Goal: Transaction & Acquisition: Purchase product/service

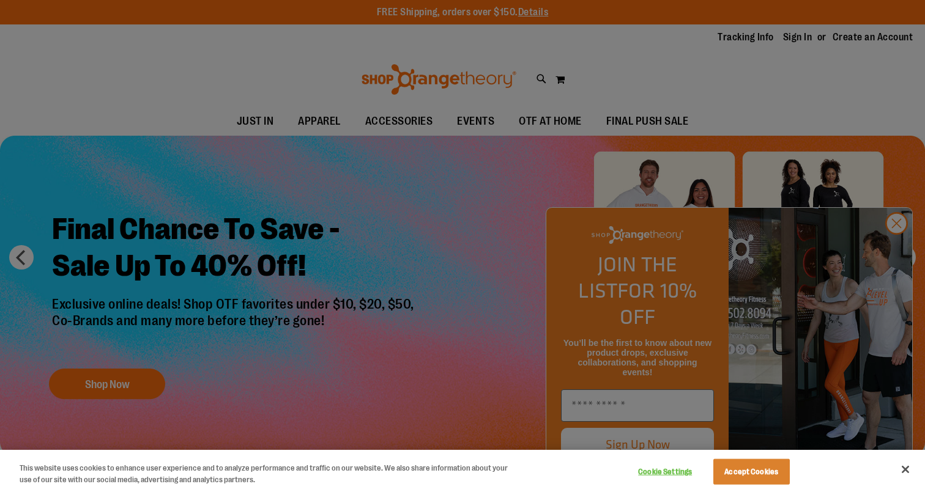
click at [761, 470] on button "Accept Cookies" at bounding box center [751, 472] width 76 height 26
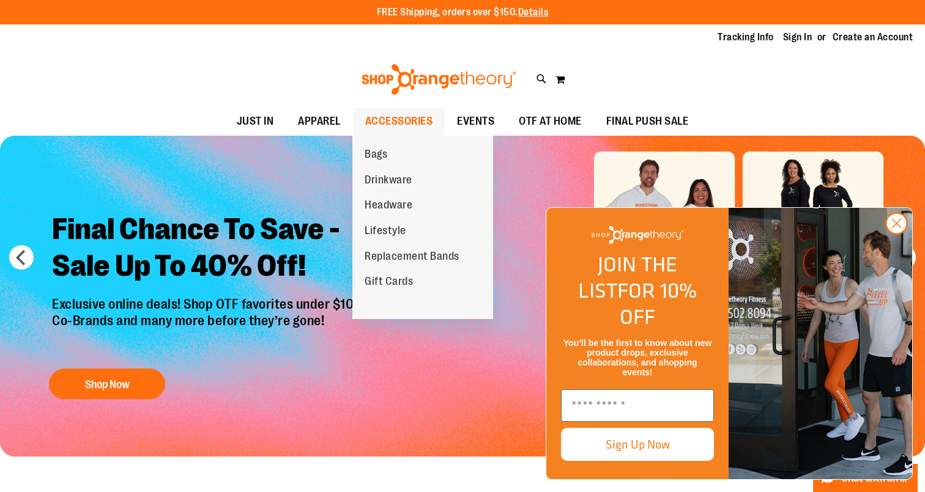
click at [387, 121] on span "ACCESSORIES" at bounding box center [399, 122] width 68 height 28
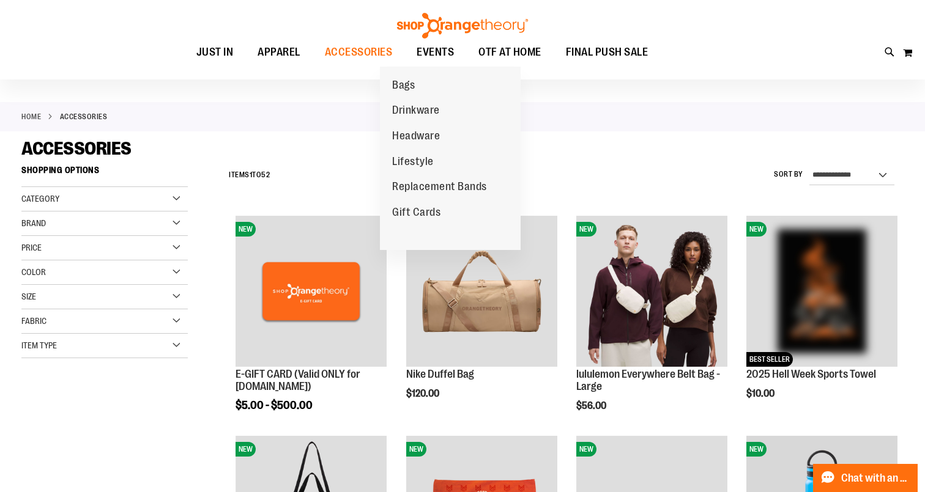
scroll to position [37, 0]
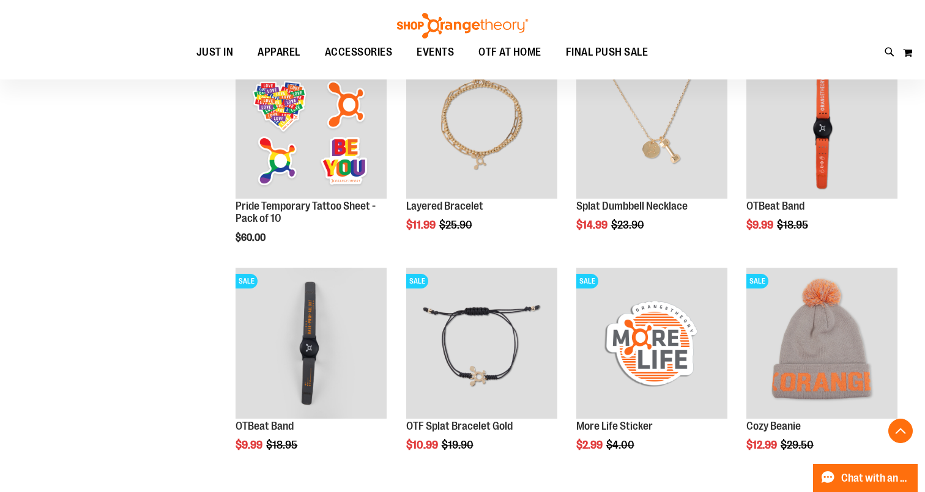
scroll to position [1498, 0]
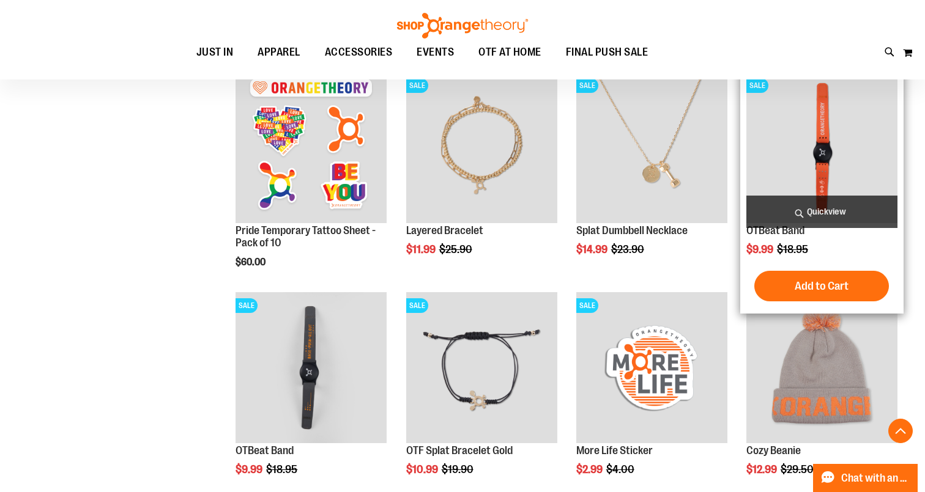
click at [818, 209] on span "Quickview" at bounding box center [821, 212] width 151 height 32
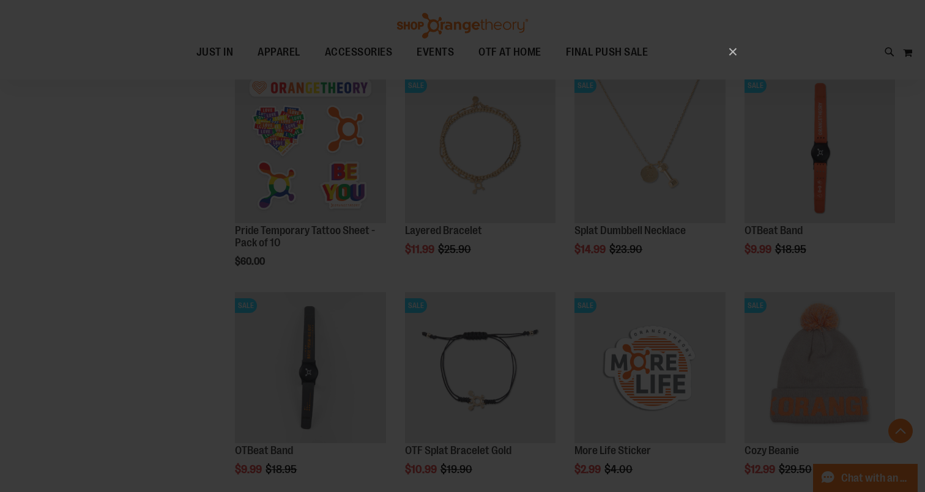
scroll to position [0, 0]
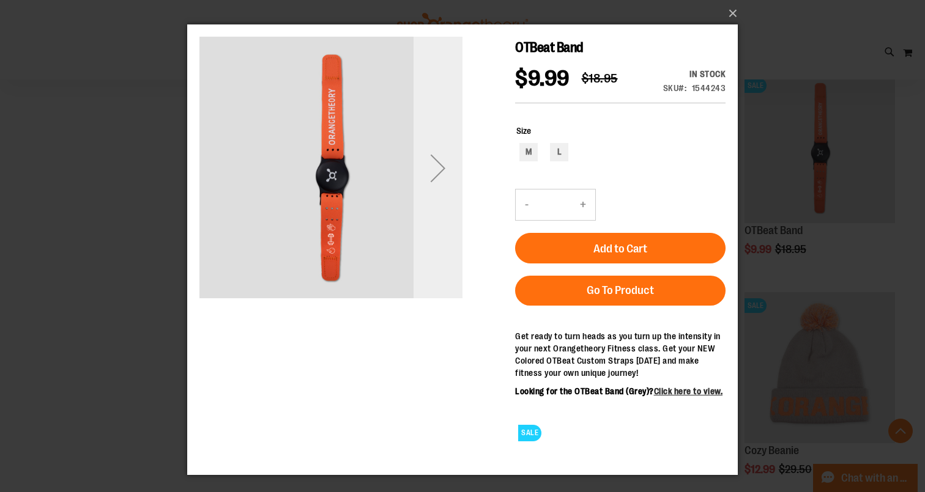
click at [437, 173] on div "Next" at bounding box center [438, 168] width 49 height 49
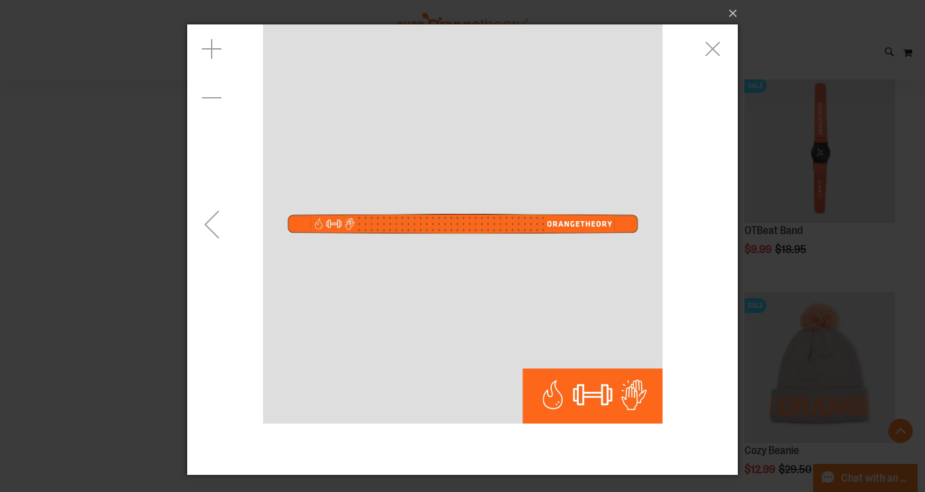
click at [219, 224] on div "Previous" at bounding box center [211, 224] width 49 height 49
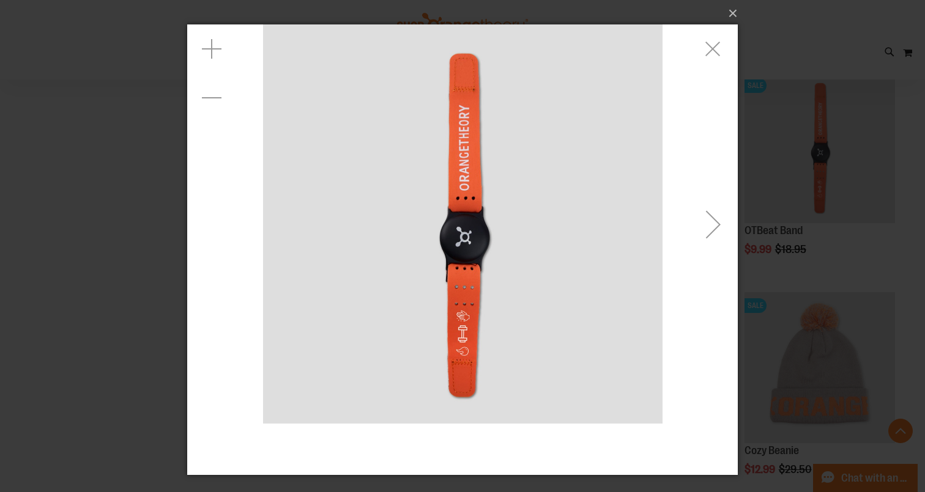
click at [219, 224] on div "carousel" at bounding box center [462, 223] width 551 height 399
click at [713, 229] on div "Next" at bounding box center [713, 224] width 49 height 49
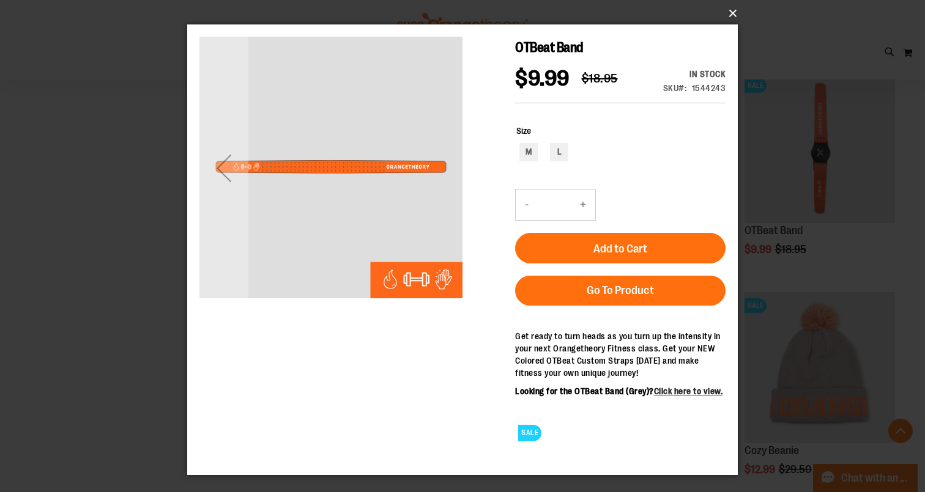
click at [734, 13] on button "×" at bounding box center [466, 13] width 551 height 27
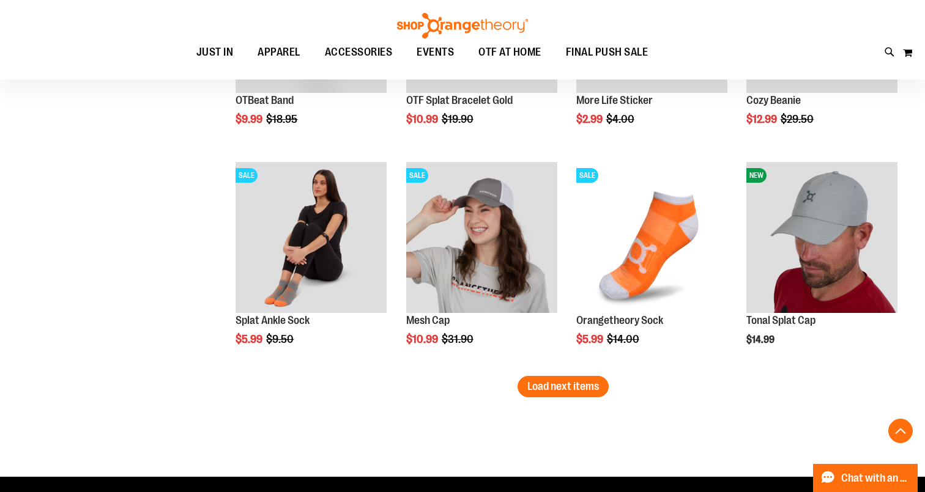
scroll to position [1895, 0]
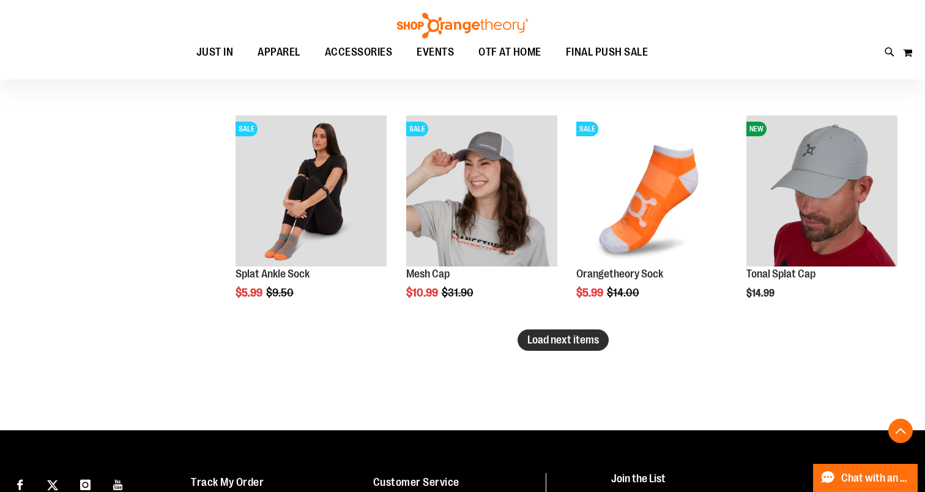
click at [600, 337] on button "Load next items" at bounding box center [563, 340] width 91 height 21
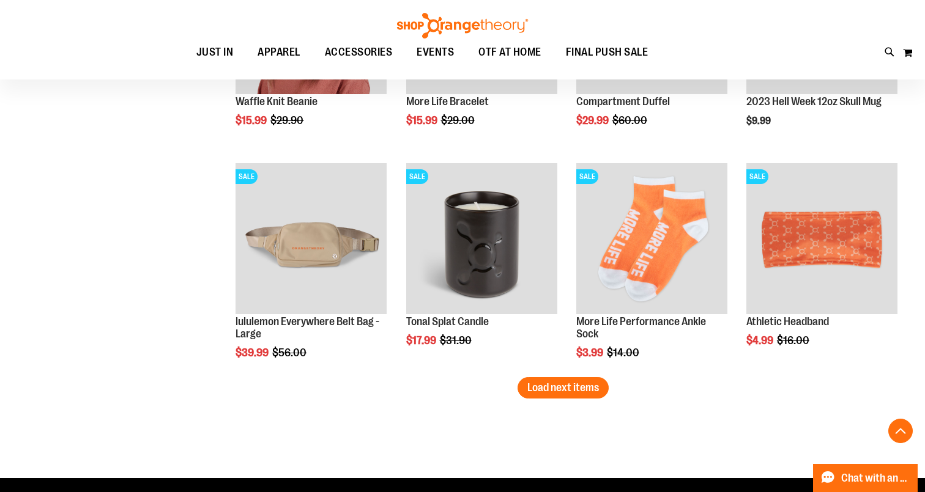
scroll to position [2509, 0]
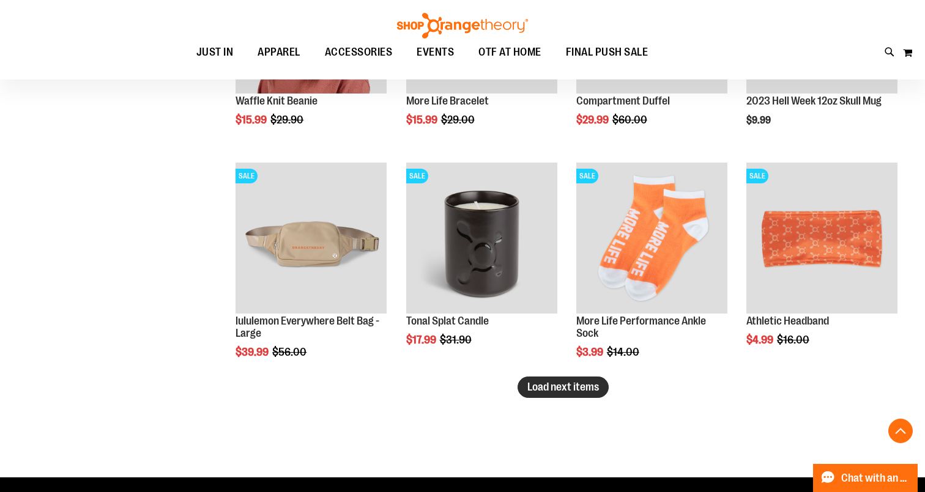
click at [537, 396] on button "Load next items" at bounding box center [563, 387] width 91 height 21
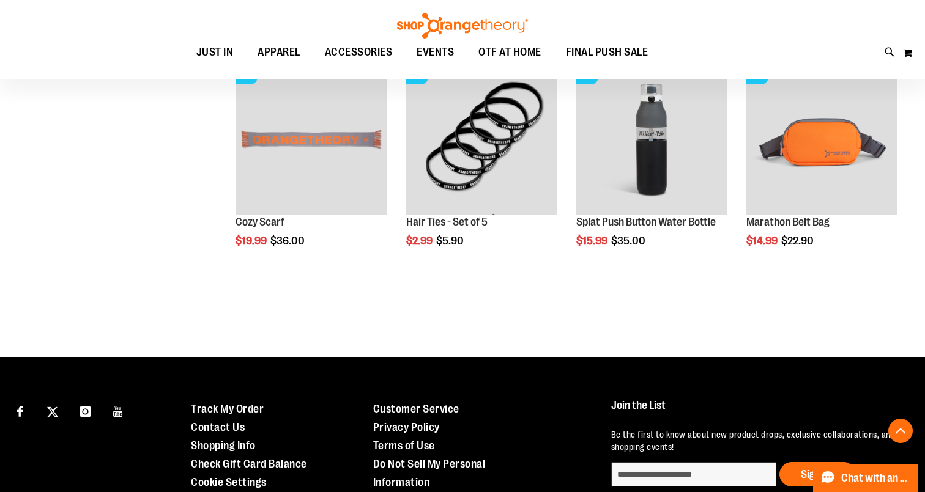
scroll to position [2840, 0]
